Goal: Information Seeking & Learning: Learn about a topic

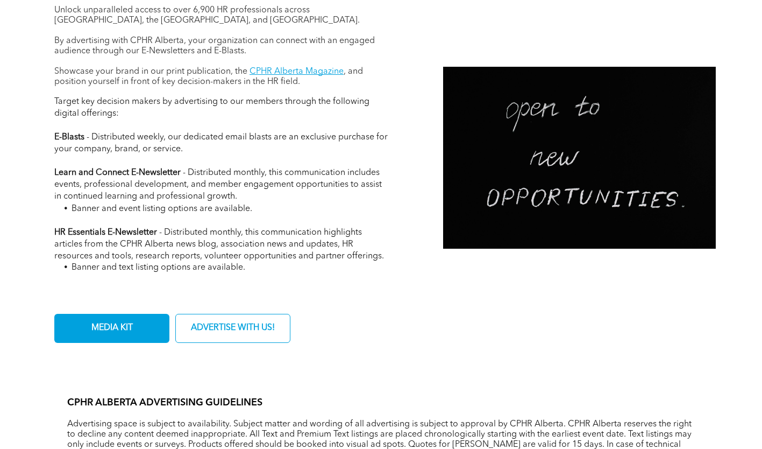
scroll to position [430, 0]
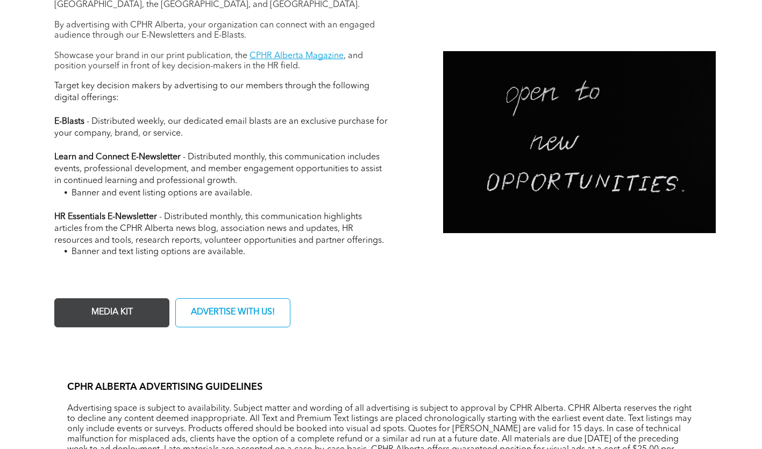
click at [129, 320] on span "MEDIA KIT" at bounding box center [112, 312] width 49 height 21
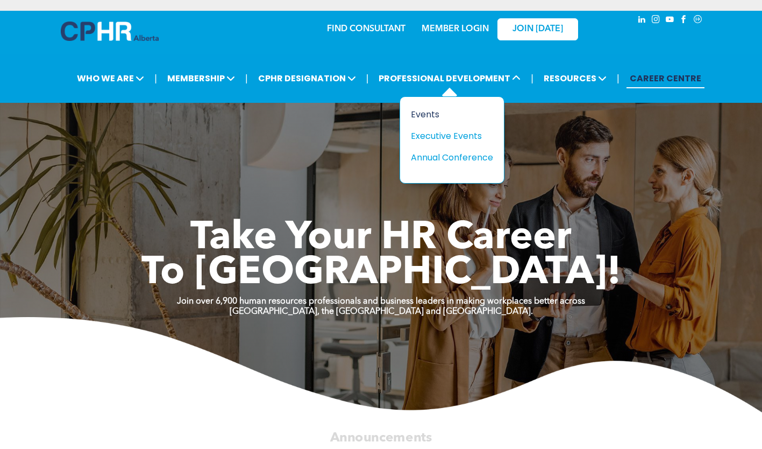
click at [434, 117] on div "Events" at bounding box center [448, 114] width 74 height 13
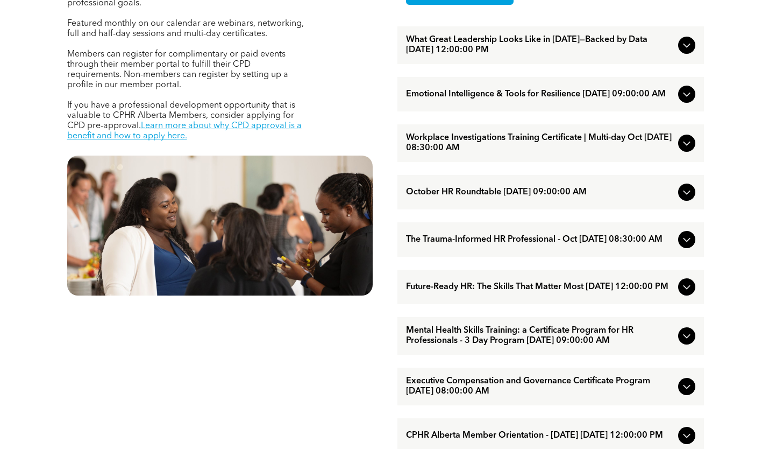
scroll to position [484, 0]
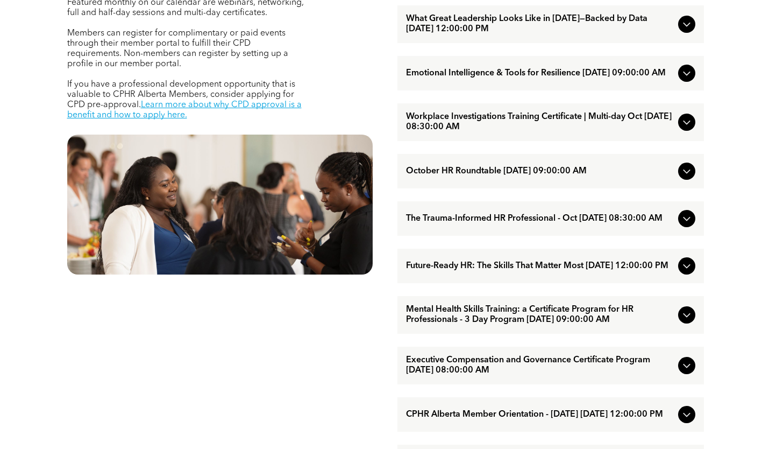
click at [492, 375] on span "Executive Compensation and Governance Certificate Program [DATE] 08:00:00 AM" at bounding box center [540, 365] width 268 height 20
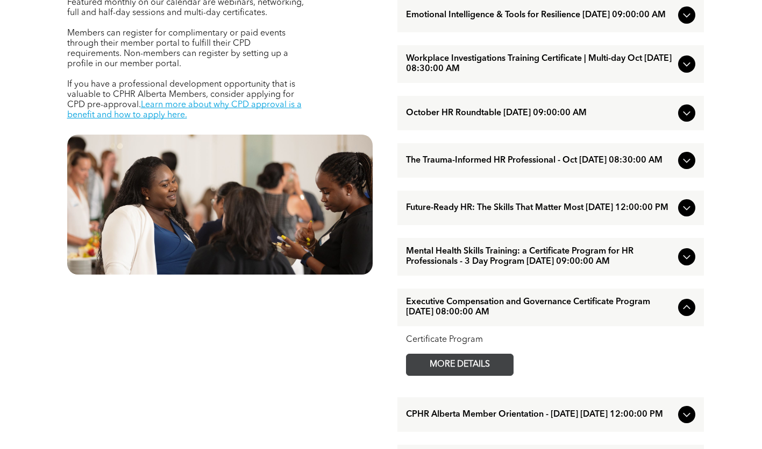
click at [476, 375] on span "MORE DETAILS" at bounding box center [459, 364] width 85 height 21
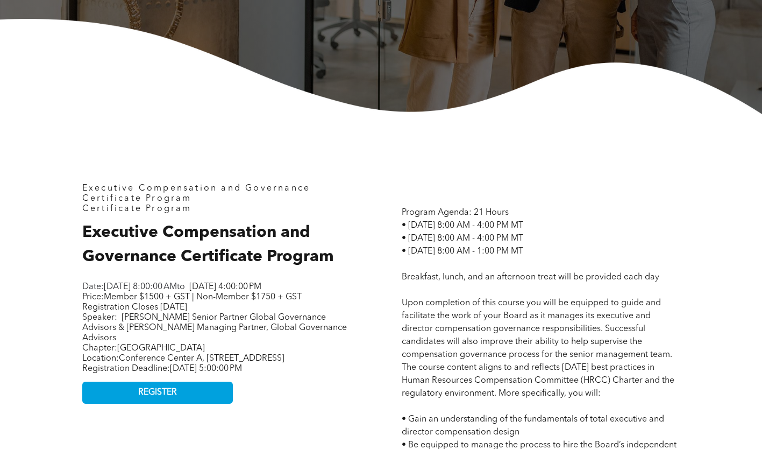
scroll to position [323, 0]
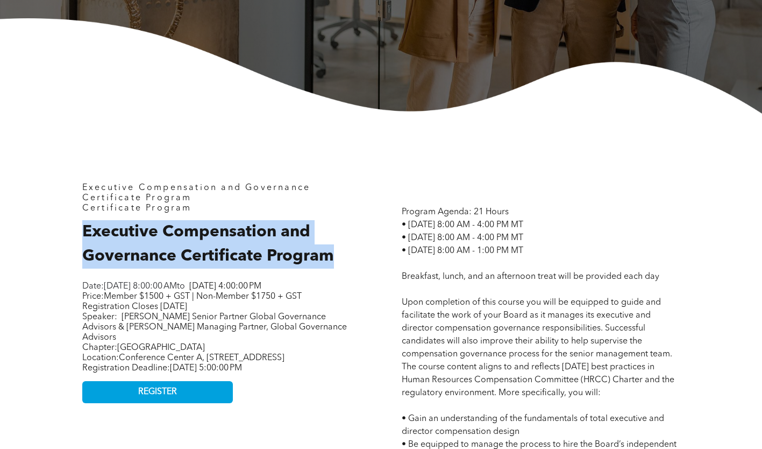
drag, startPoint x: 348, startPoint y: 266, endPoint x: 73, endPoint y: 232, distance: 276.9
copy span "Executive Compensation and Governance Certificate Program"
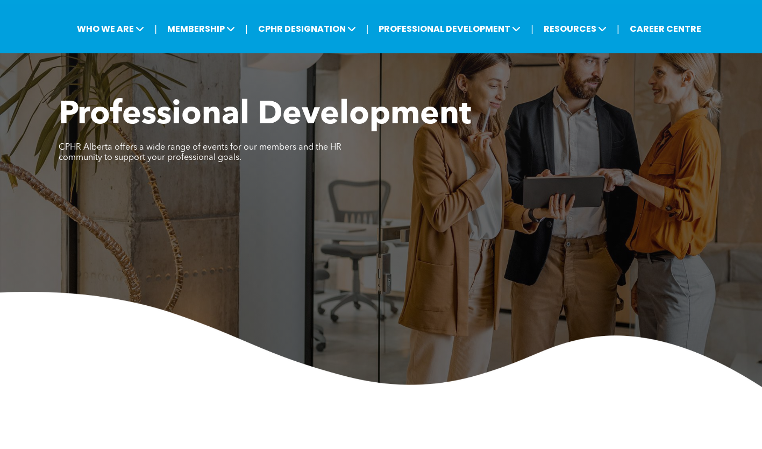
scroll to position [0, 0]
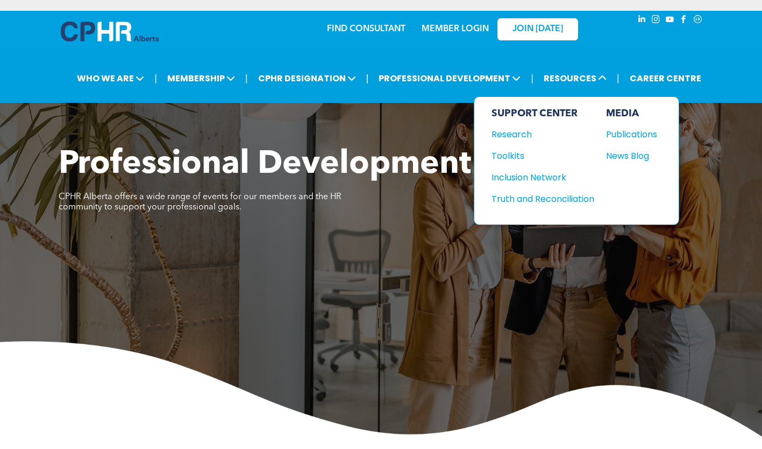
drag, startPoint x: 551, startPoint y: 79, endPoint x: 477, endPoint y: 57, distance: 77.3
click at [477, 57] on div "| WHO WE ARE ASSOCIATION About CPHR Alberta Board of Directors Team Chapters FC…" at bounding box center [381, 78] width 762 height 49
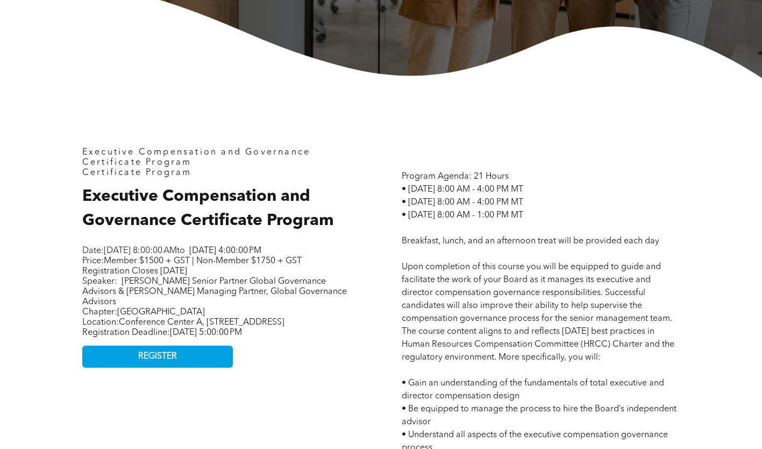
scroll to position [377, 0]
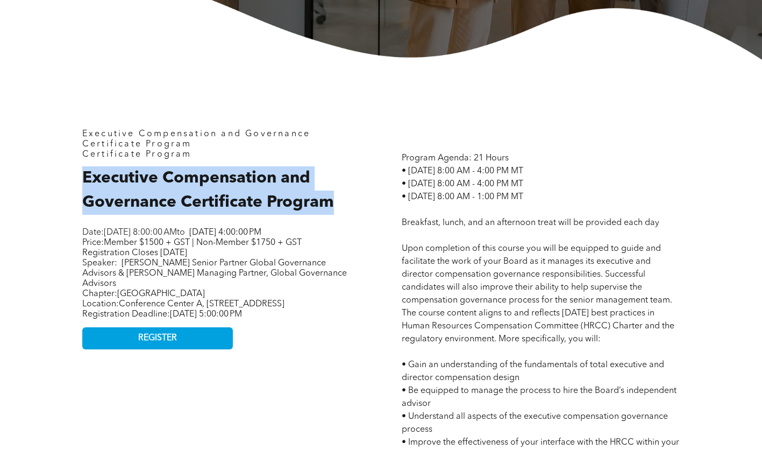
drag, startPoint x: 332, startPoint y: 207, endPoint x: 68, endPoint y: 182, distance: 265.8
copy span "Executive Compensation and Governance Certificate Program"
click at [167, 192] on h2 "Executive Compensation and Governance Certificate Program" at bounding box center [221, 190] width 278 height 48
drag, startPoint x: 340, startPoint y: 204, endPoint x: 51, endPoint y: 181, distance: 290.3
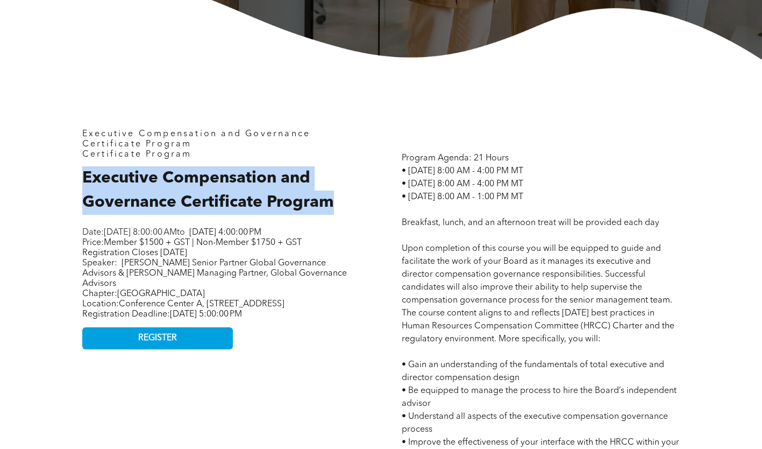
copy span "Executive Compensation and Governance Certificate Program"
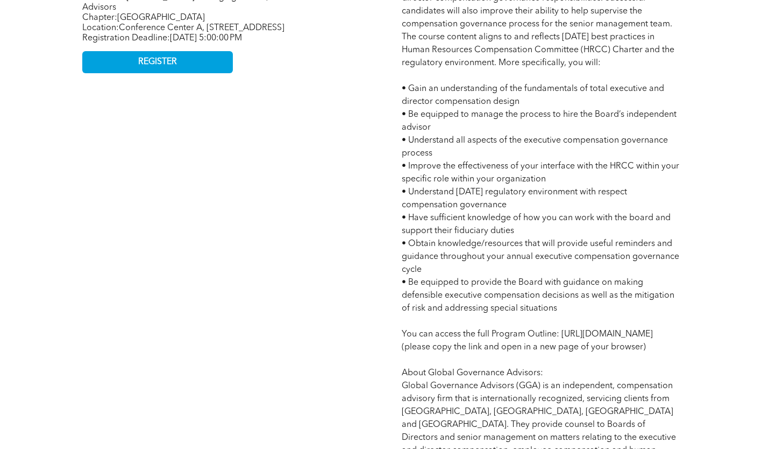
scroll to position [753, 0]
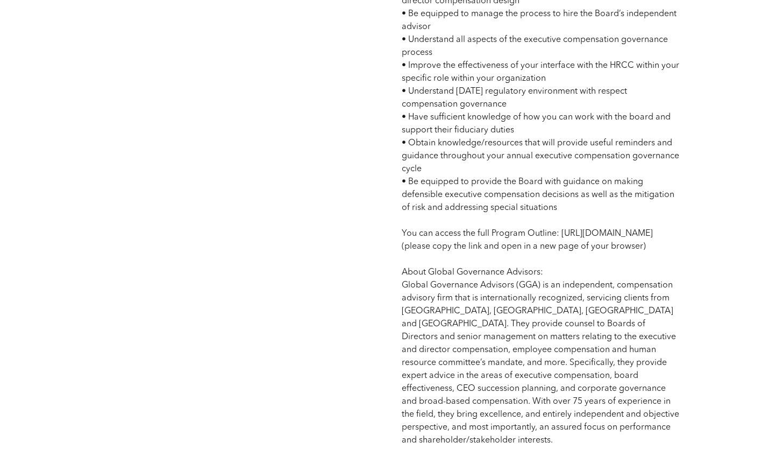
drag, startPoint x: 563, startPoint y: 273, endPoint x: 401, endPoint y: 249, distance: 164.3
click at [401, 249] on div "Program Agenda: 21 Hours • Tuesday October 21, 2025 - 8:00 AM - 4:00 PM MT • We…" at bounding box center [540, 99] width 295 height 711
copy span "https://members.cphrab.ca/images/My_Images/Member%20Engagement/2025%20AECP%20Co…"
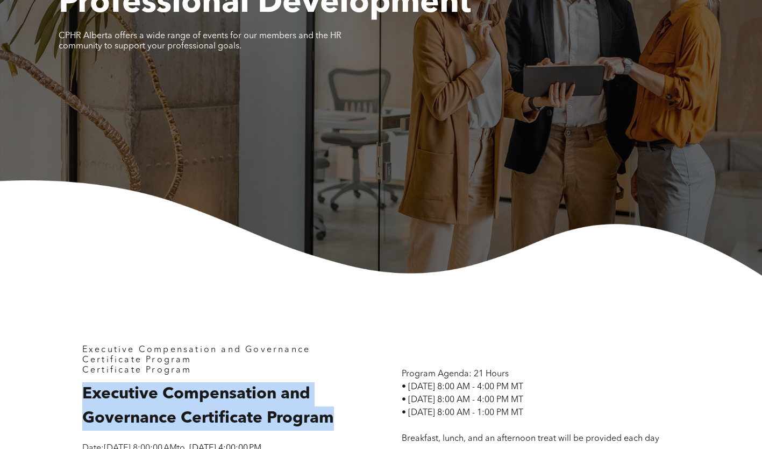
scroll to position [161, 0]
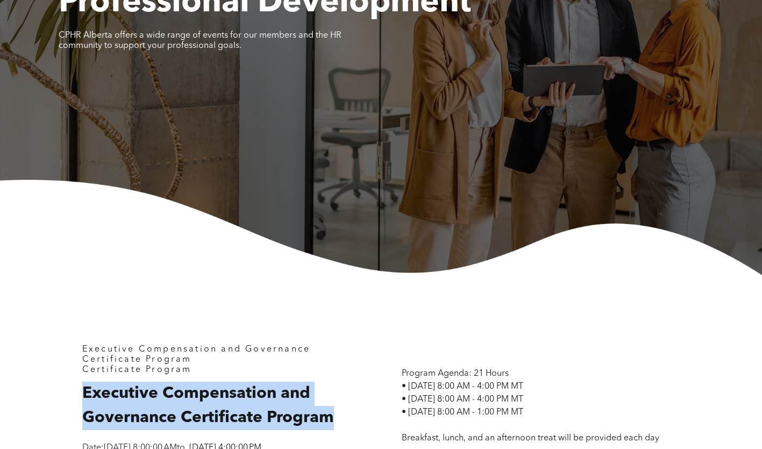
drag, startPoint x: 52, startPoint y: 430, endPoint x: 110, endPoint y: 429, distance: 57.6
drag, startPoint x: 354, startPoint y: 422, endPoint x: 79, endPoint y: 398, distance: 275.9
copy span "Executive Compensation and Governance Certificate Program"
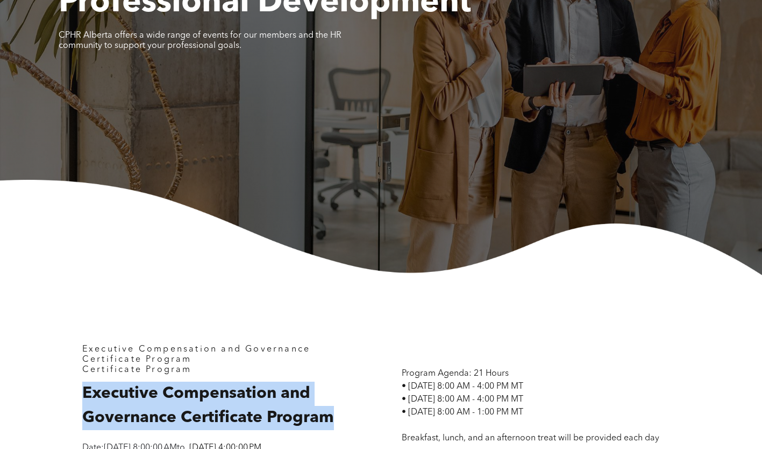
drag, startPoint x: 81, startPoint y: 435, endPoint x: 193, endPoint y: 400, distance: 117.4
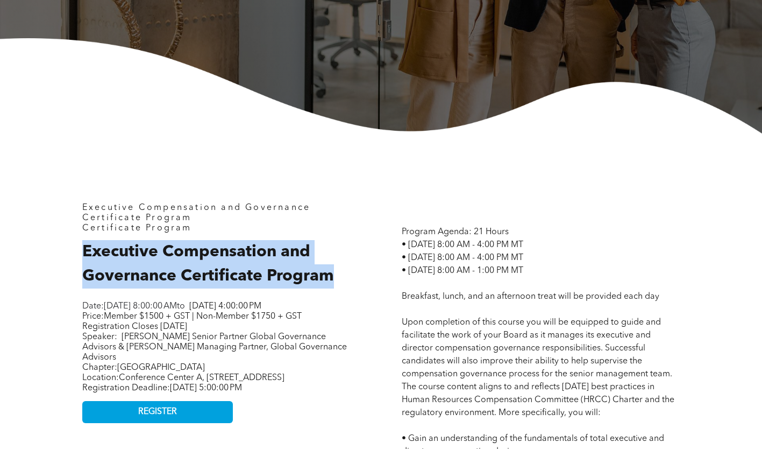
scroll to position [323, 0]
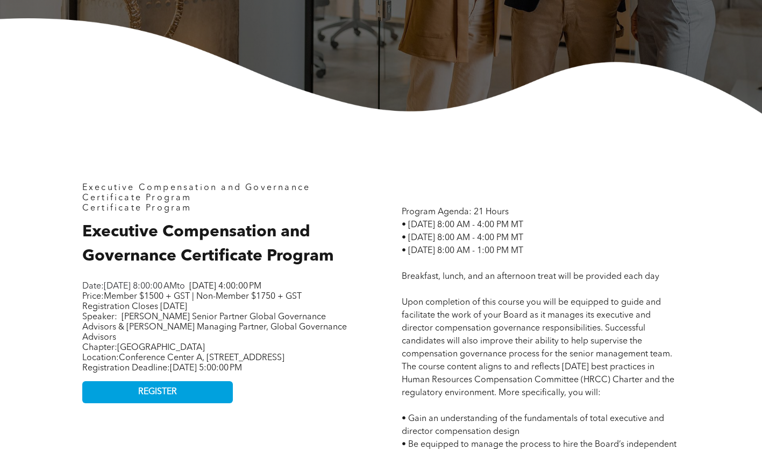
click at [215, 343] on p "Price: Member $1500 + GST | Non-Member $1750 + GST Registration Closes October …" at bounding box center [216, 317] width 269 height 51
drag, startPoint x: 252, startPoint y: 338, endPoint x: 253, endPoint y: 345, distance: 7.0
click at [253, 343] on p "Price: Member $1500 + GST | Non-Member $1750 + GST Registration Closes October …" at bounding box center [216, 317] width 269 height 51
copy span "Global Governance Advisors"
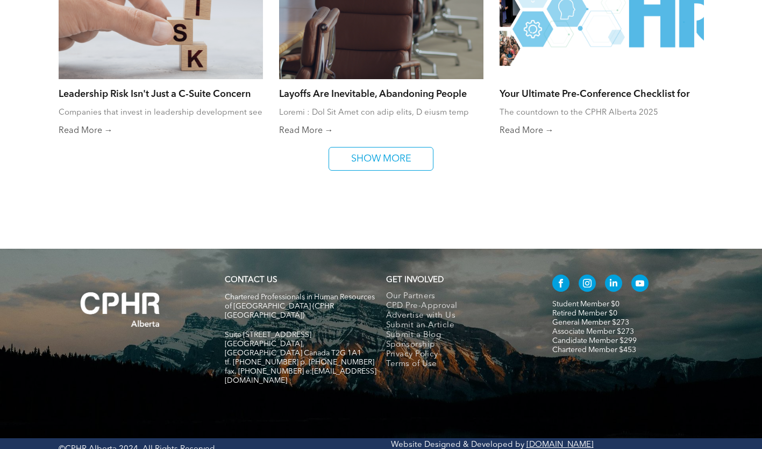
scroll to position [829, 0]
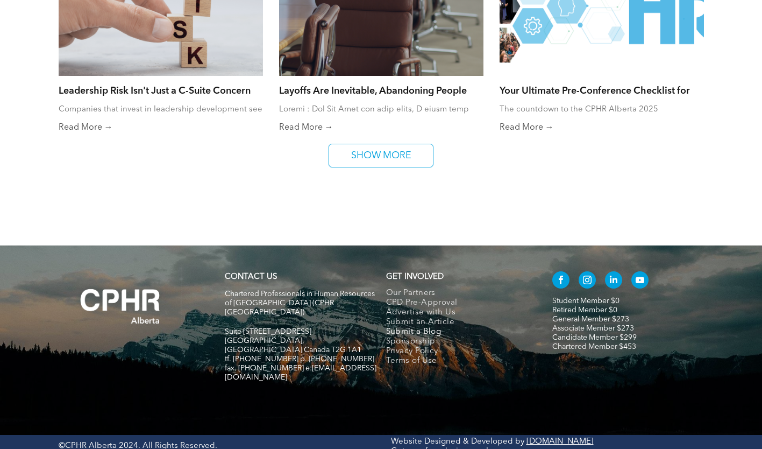
click at [405, 331] on span "Submit a Blog" at bounding box center [413, 332] width 55 height 10
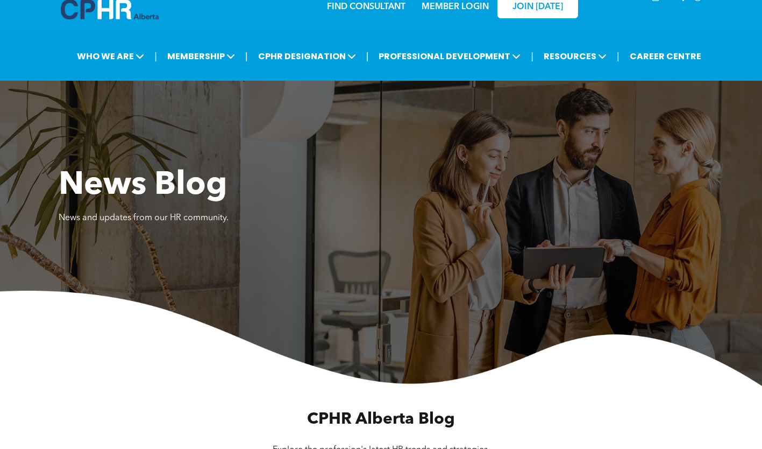
scroll to position [0, 0]
